Goal: Information Seeking & Learning: Learn about a topic

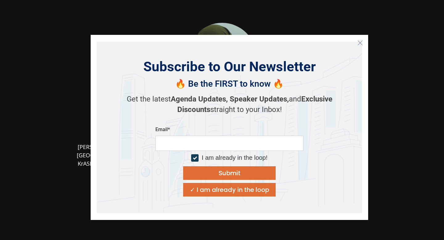
click at [359, 42] on icon "Close" at bounding box center [360, 43] width 6 height 6
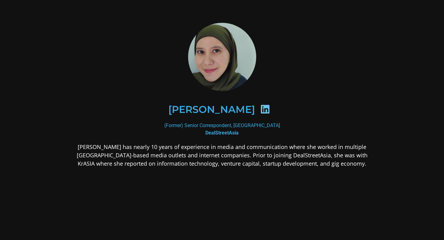
click at [219, 109] on h2 "[PERSON_NAME]" at bounding box center [211, 109] width 87 height 10
click at [260, 109] on icon at bounding box center [265, 109] width 10 height 10
click at [235, 60] on img at bounding box center [222, 57] width 68 height 68
click at [223, 119] on div "[PERSON_NAME]" at bounding box center [222, 110] width 270 height 32
click at [260, 109] on icon at bounding box center [265, 109] width 10 height 10
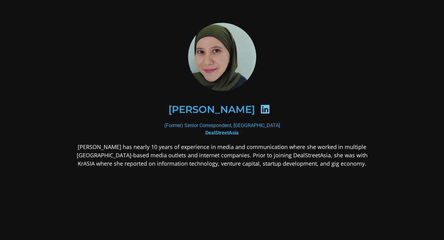
click at [260, 109] on icon at bounding box center [265, 109] width 10 height 10
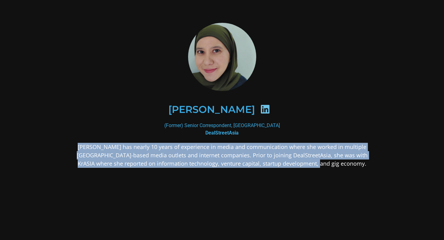
drag, startPoint x: 80, startPoint y: 146, endPoint x: 363, endPoint y: 168, distance: 284.1
click at [363, 168] on div "[PERSON_NAME] has nearly 10 years of experience in media and communication wher…" at bounding box center [222, 204] width 300 height 122
copy p "[PERSON_NAME] has nearly 10 years of experience in media and communication wher…"
